Goal: Find specific page/section: Find specific page/section

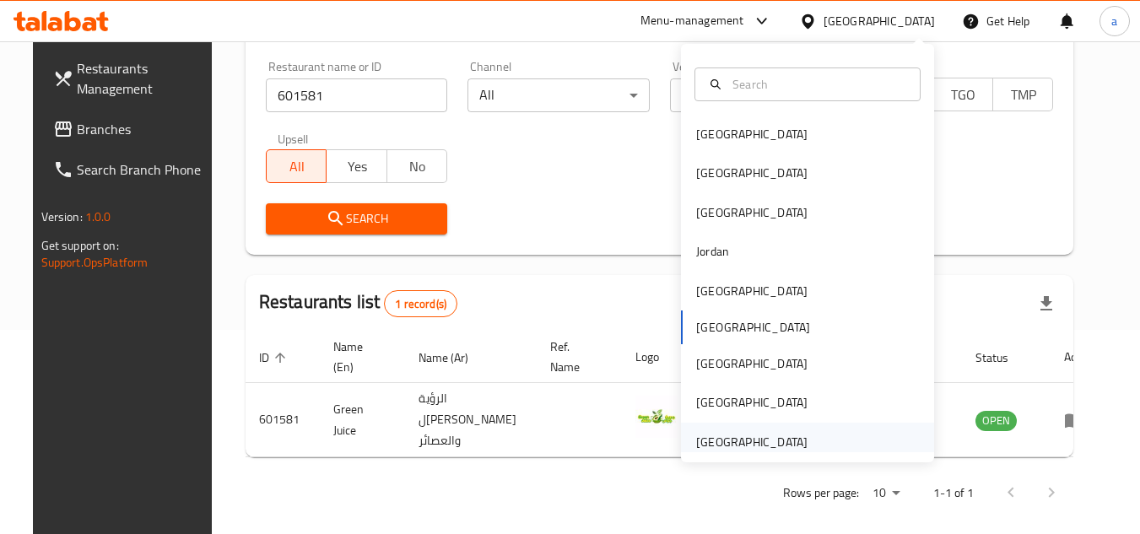
click at [850, 430] on div "[GEOGRAPHIC_DATA]" at bounding box center [807, 442] width 253 height 39
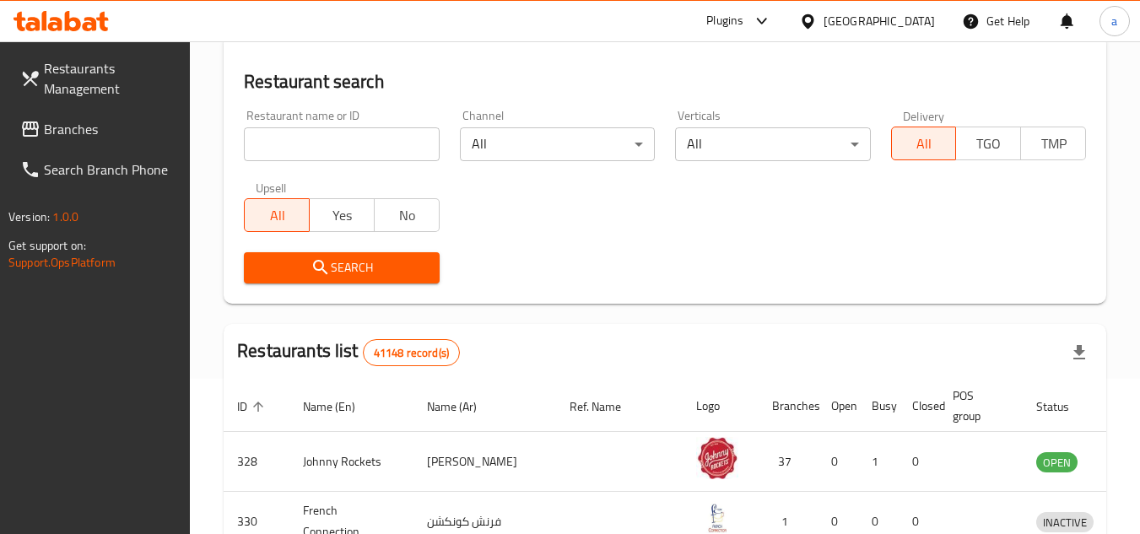
scroll to position [204, 0]
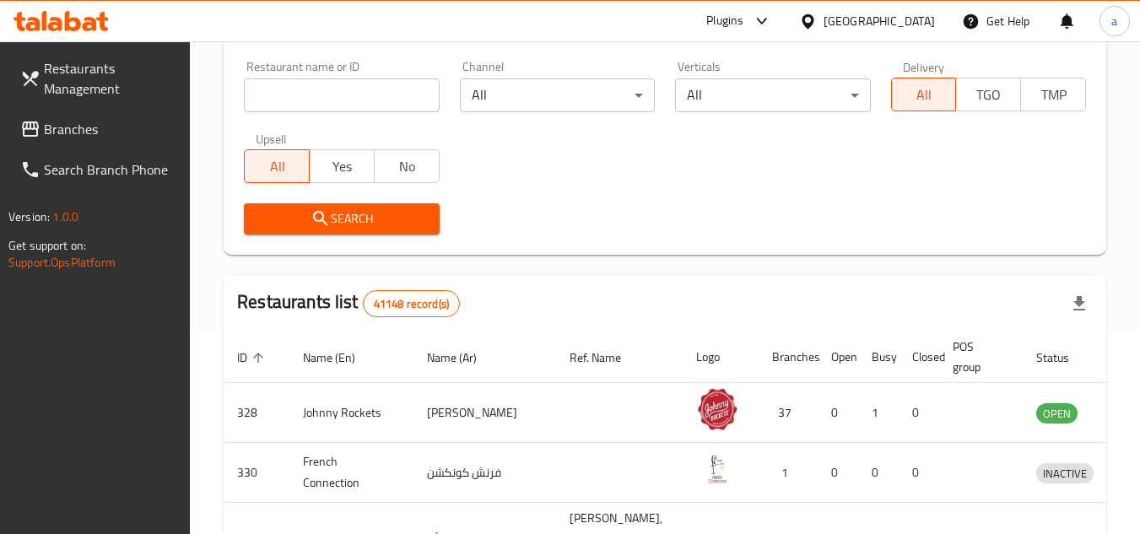
click at [94, 133] on span "Branches" at bounding box center [110, 129] width 133 height 20
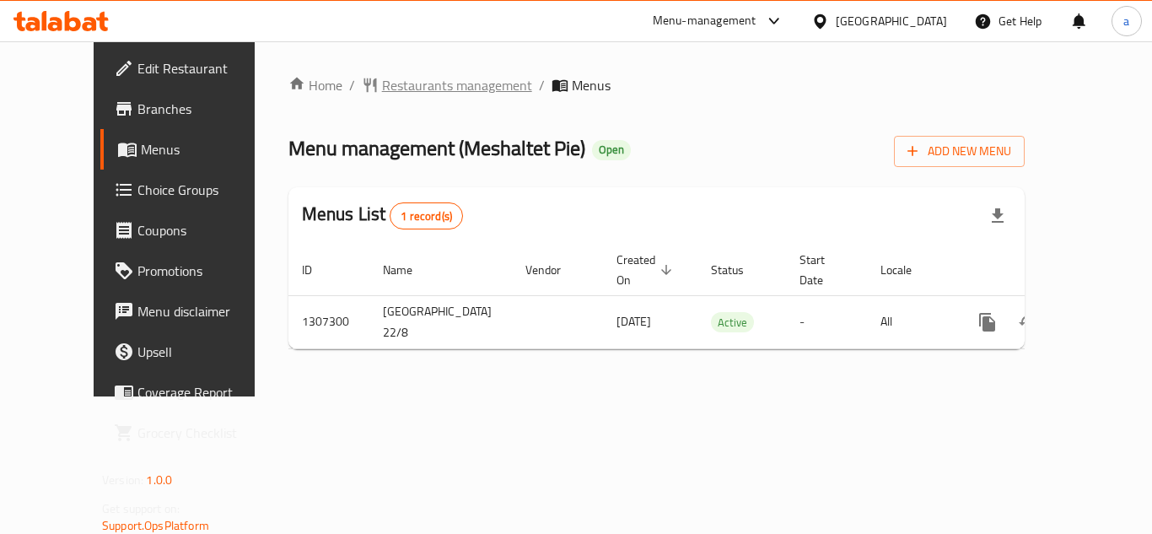
click at [402, 92] on span "Restaurants management" at bounding box center [457, 85] width 150 height 20
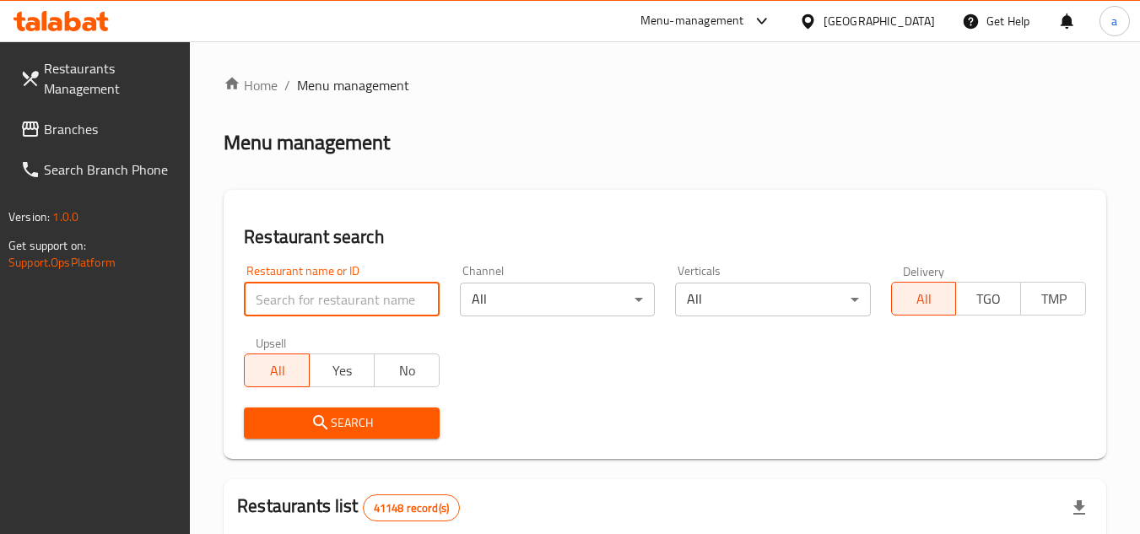
click at [368, 297] on input "search" at bounding box center [341, 300] width 195 height 34
paste input "704401"
type input "704401"
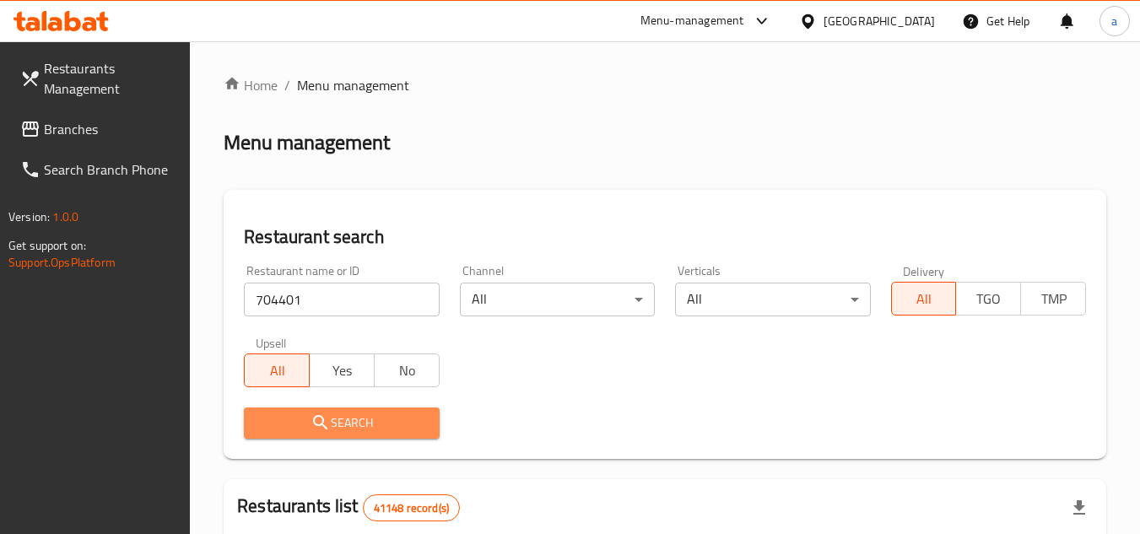
click at [379, 426] on span "Search" at bounding box center [341, 423] width 168 height 21
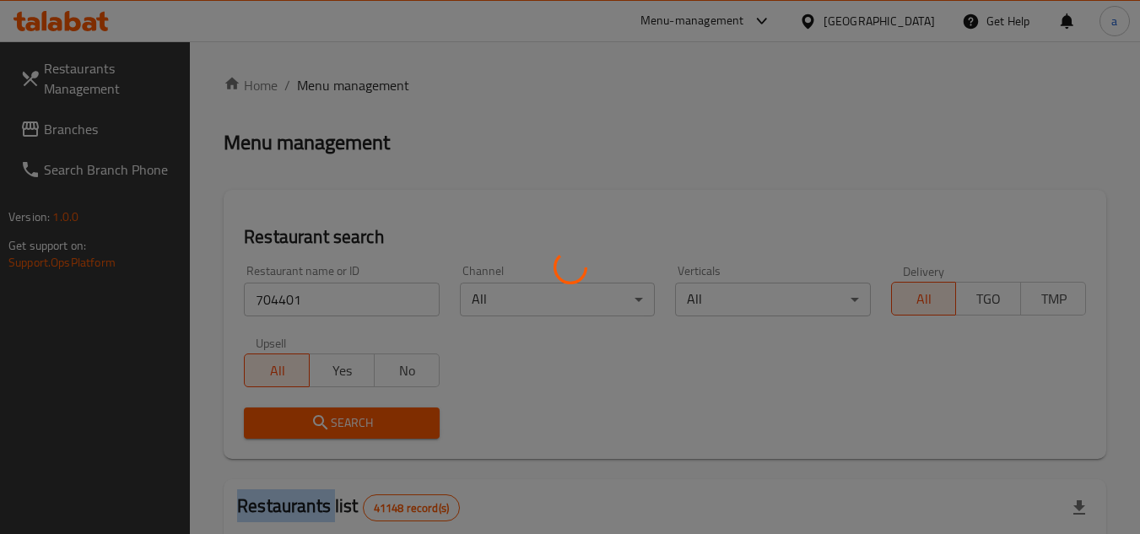
click at [379, 426] on div at bounding box center [570, 267] width 1140 height 534
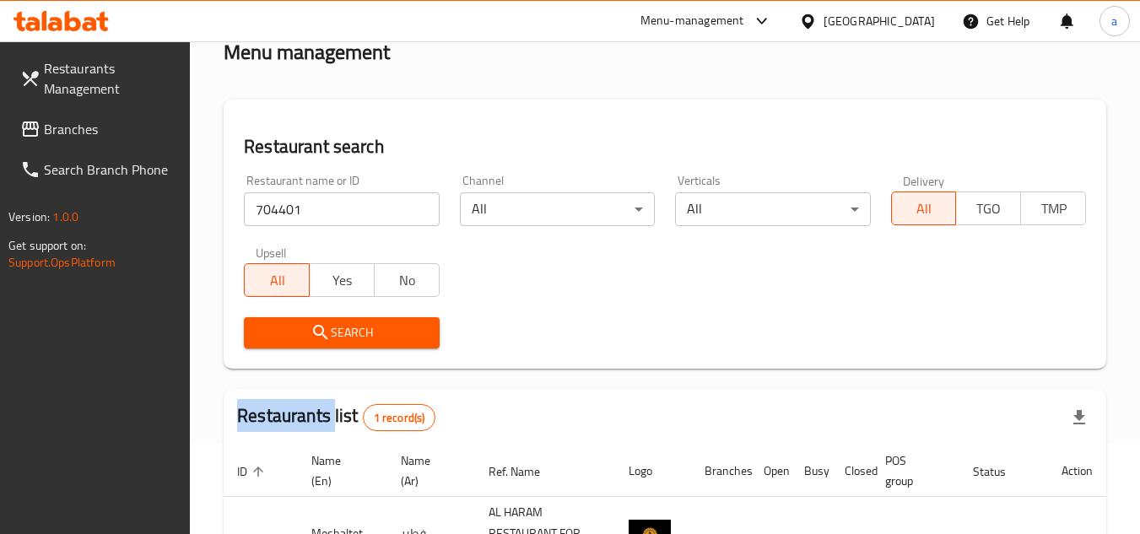
scroll to position [240, 0]
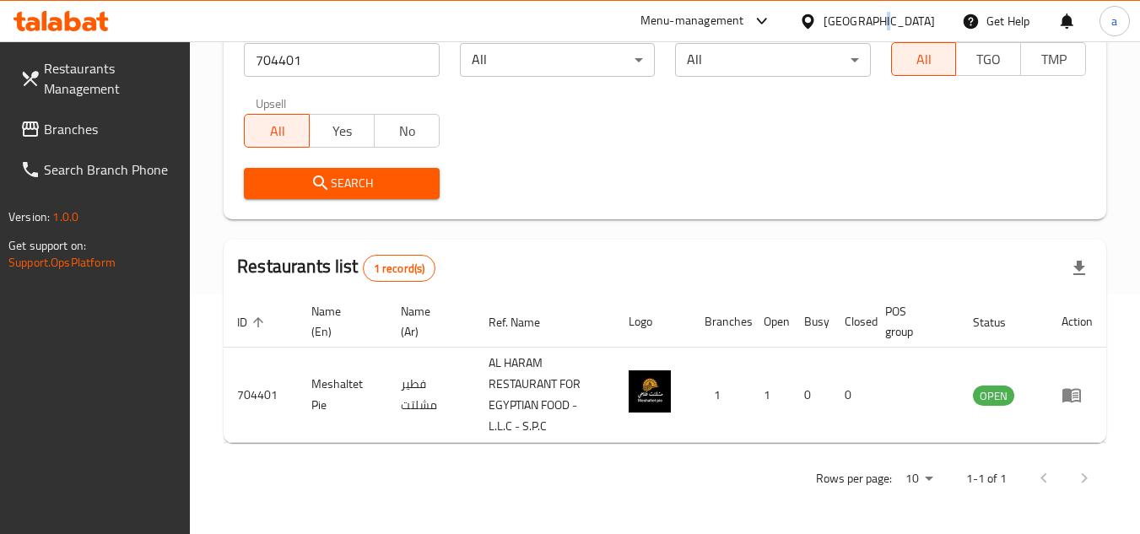
click at [877, 19] on div "[GEOGRAPHIC_DATA]" at bounding box center [878, 21] width 111 height 19
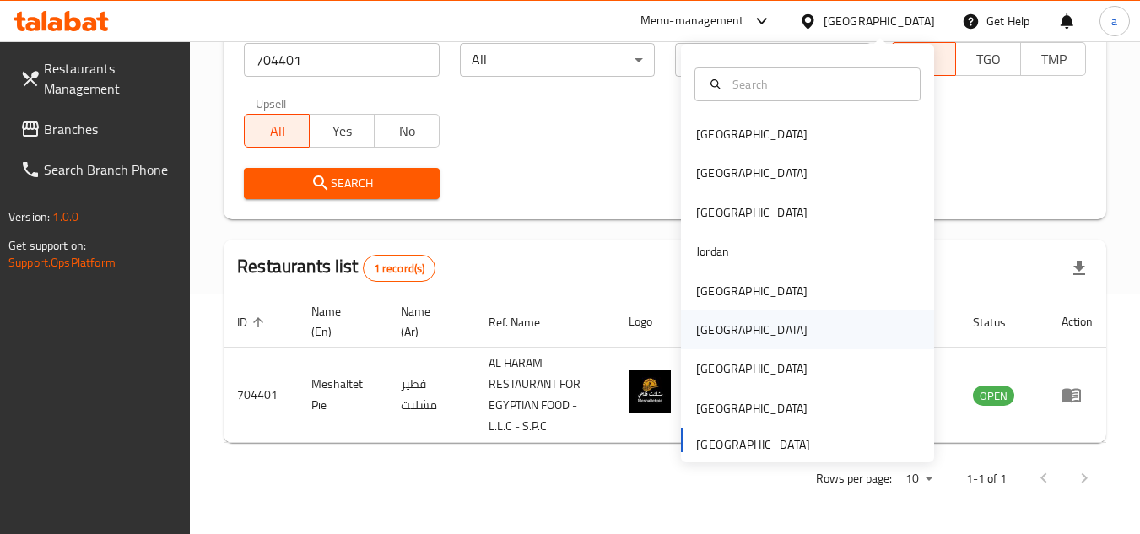
click at [754, 320] on div "[GEOGRAPHIC_DATA]" at bounding box center [807, 329] width 253 height 39
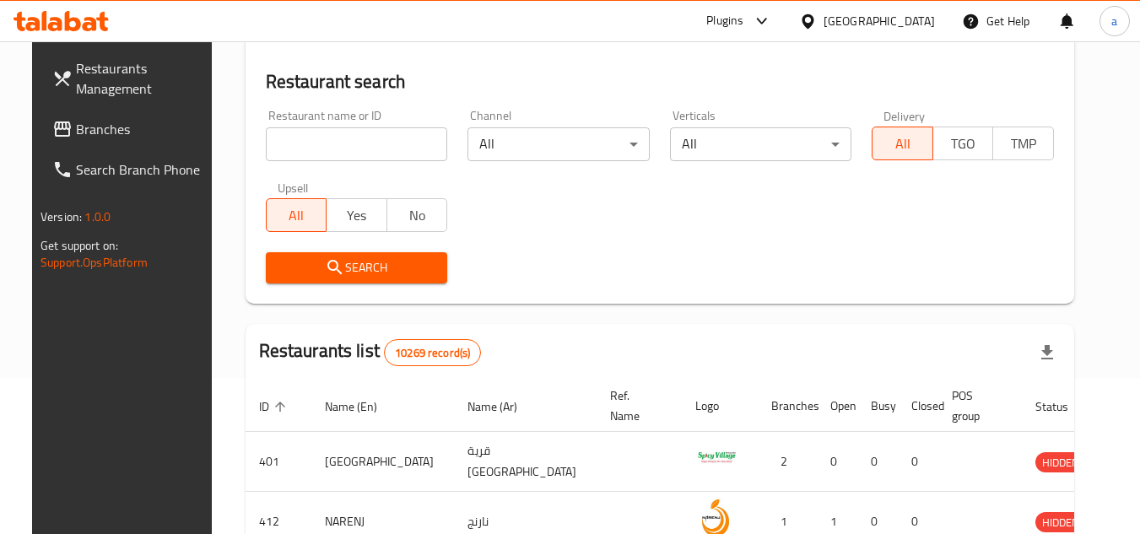
scroll to position [240, 0]
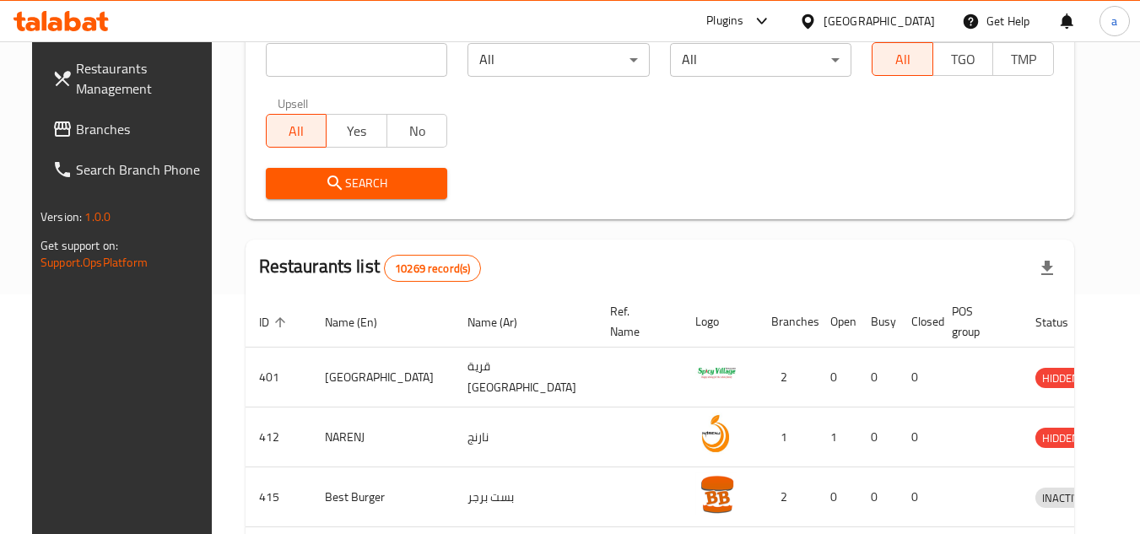
click at [76, 135] on span "Branches" at bounding box center [142, 129] width 133 height 20
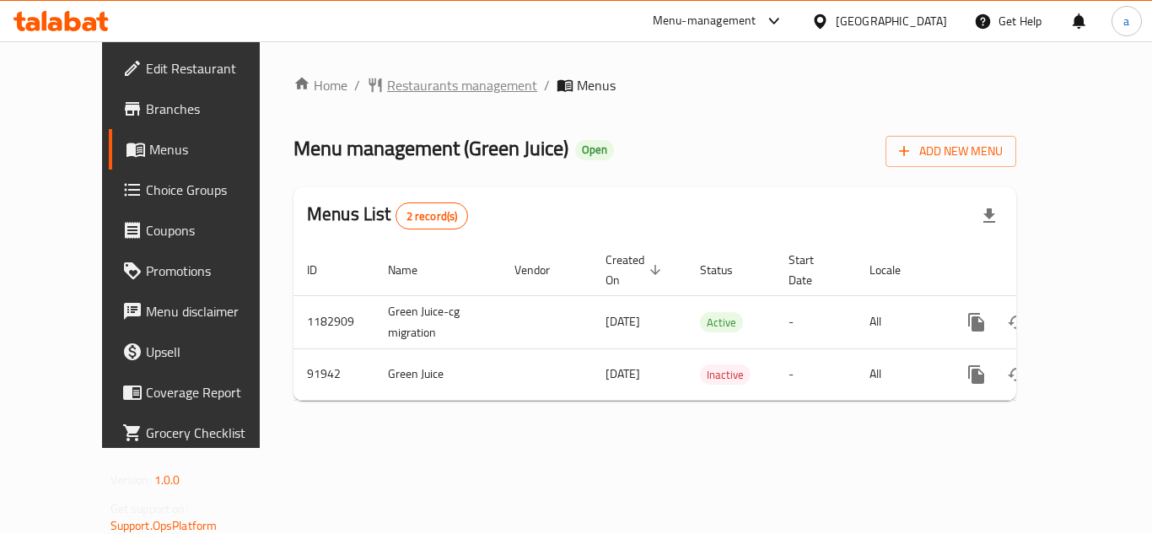
click at [416, 85] on span "Restaurants management" at bounding box center [462, 85] width 150 height 20
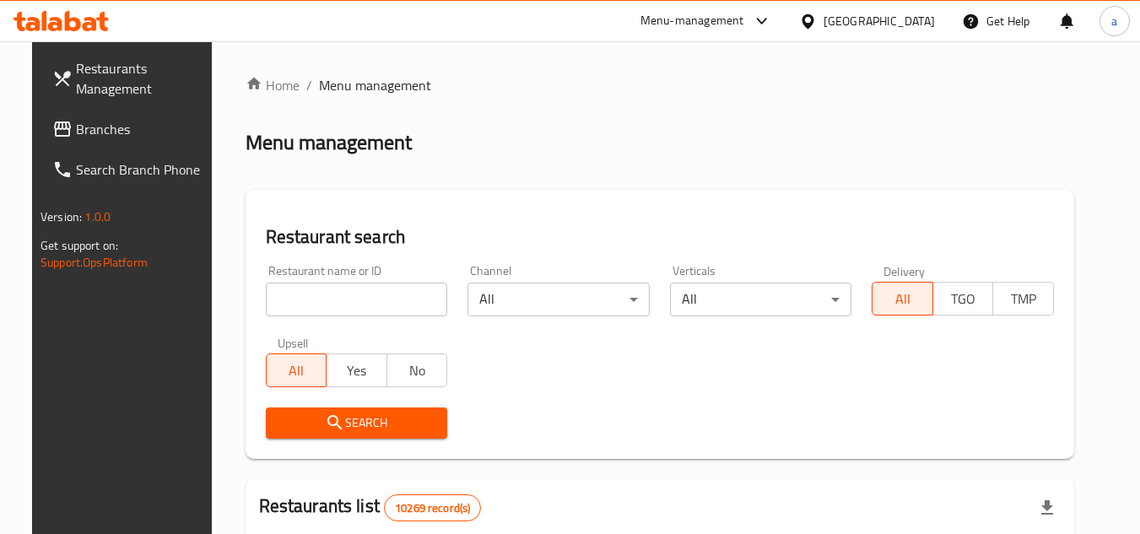
click at [355, 306] on input "search" at bounding box center [357, 300] width 182 height 34
paste input "601581"
type input "601581"
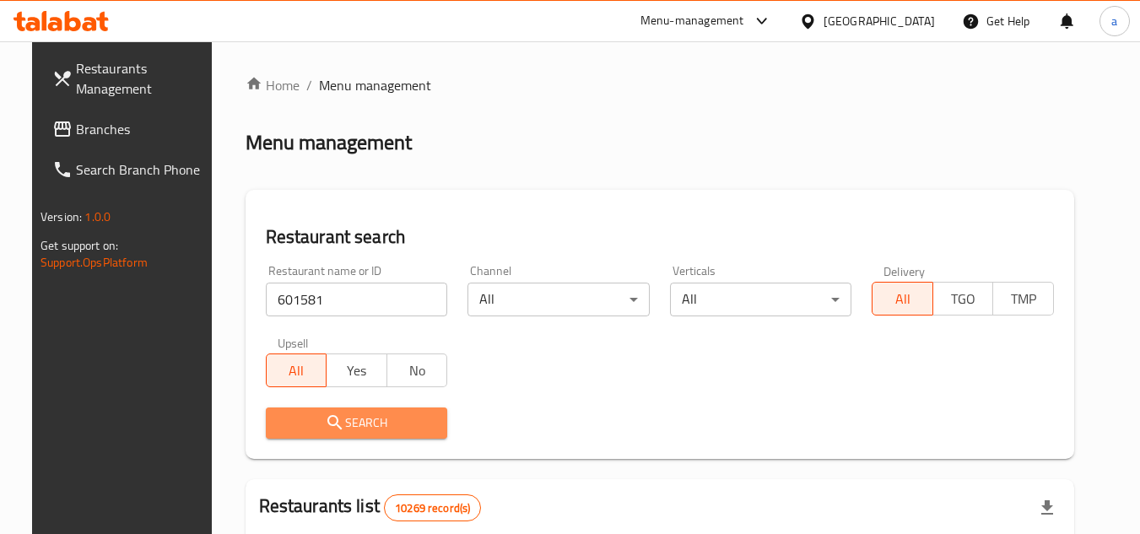
click at [333, 421] on span "Search" at bounding box center [356, 423] width 155 height 21
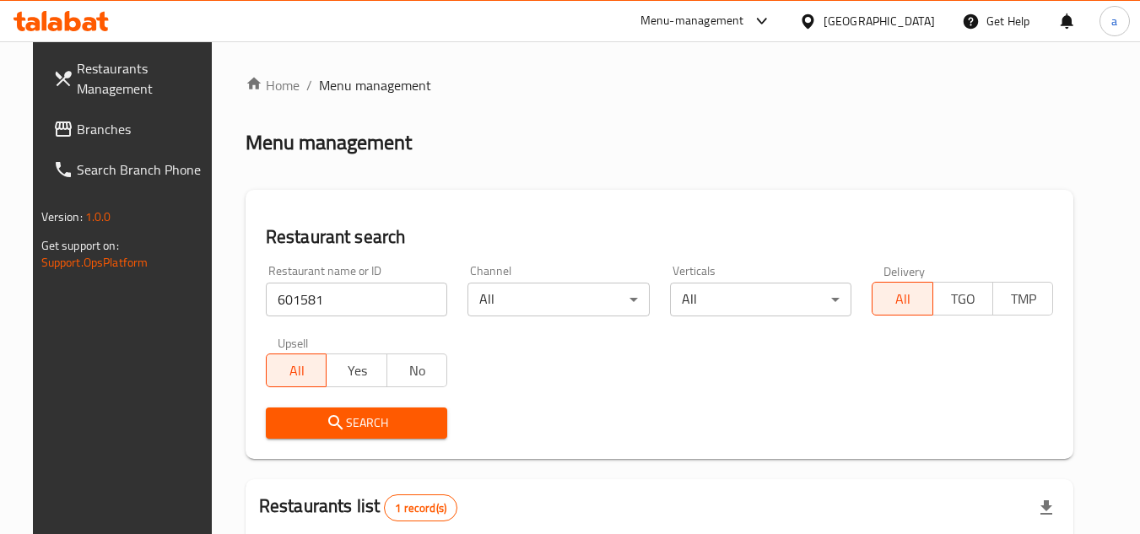
click at [906, 30] on div "Oman" at bounding box center [878, 21] width 111 height 19
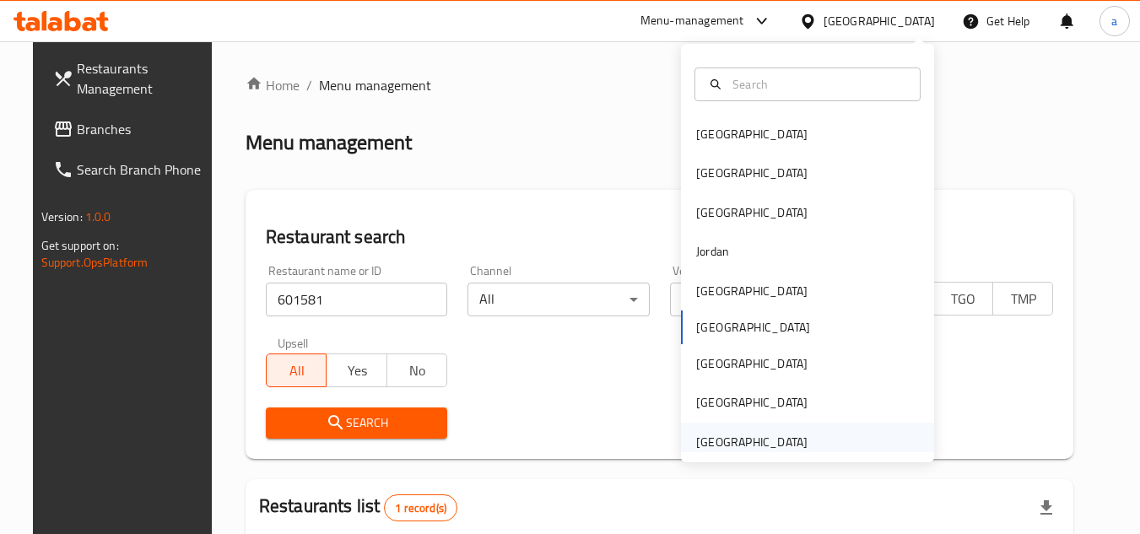
click at [811, 437] on div "[GEOGRAPHIC_DATA]" at bounding box center [807, 442] width 253 height 39
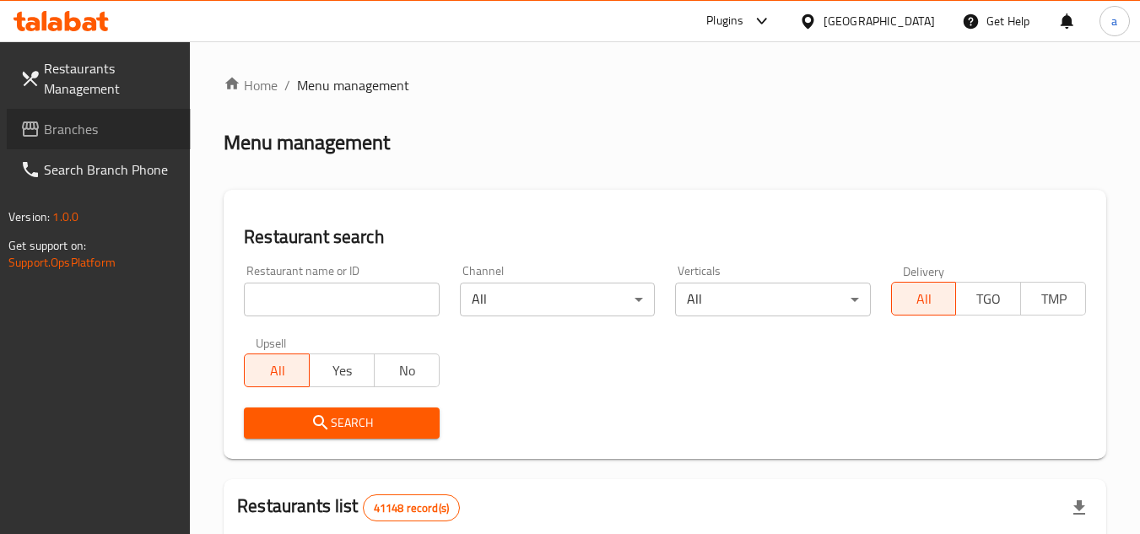
click at [84, 132] on span "Branches" at bounding box center [110, 129] width 133 height 20
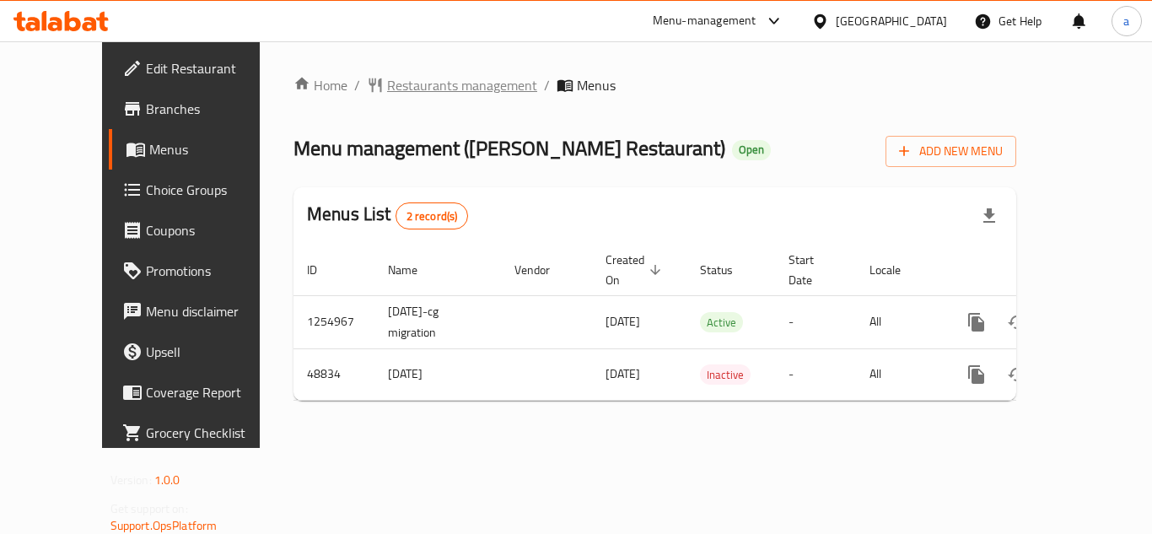
click at [412, 90] on span "Restaurants management" at bounding box center [462, 85] width 150 height 20
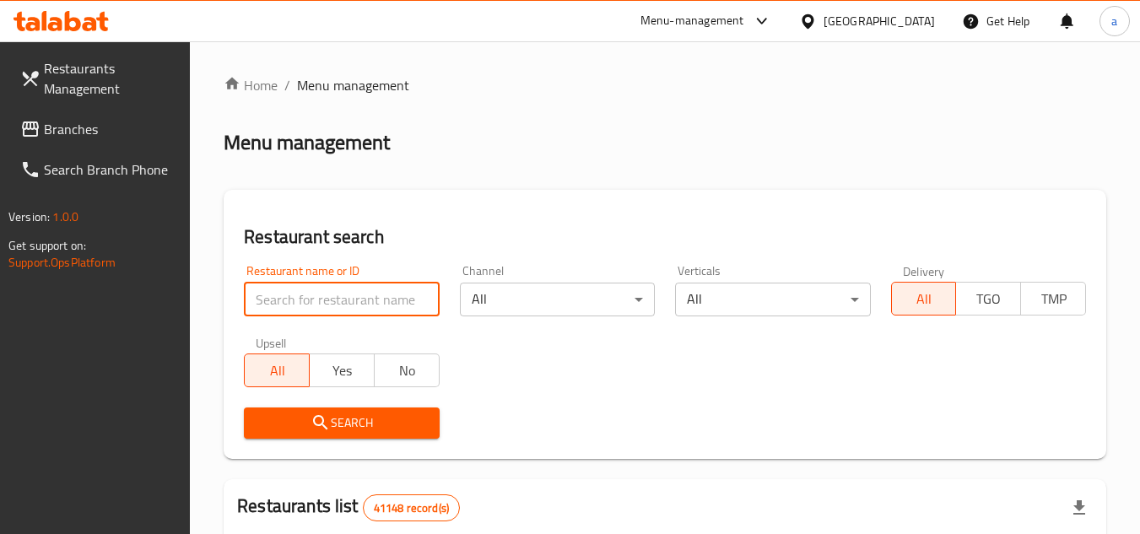
click at [369, 300] on input "search" at bounding box center [341, 300] width 195 height 34
paste input "24634"
type input "24634"
click at [391, 429] on span "Search" at bounding box center [341, 423] width 168 height 21
